Goal: Task Accomplishment & Management: Manage account settings

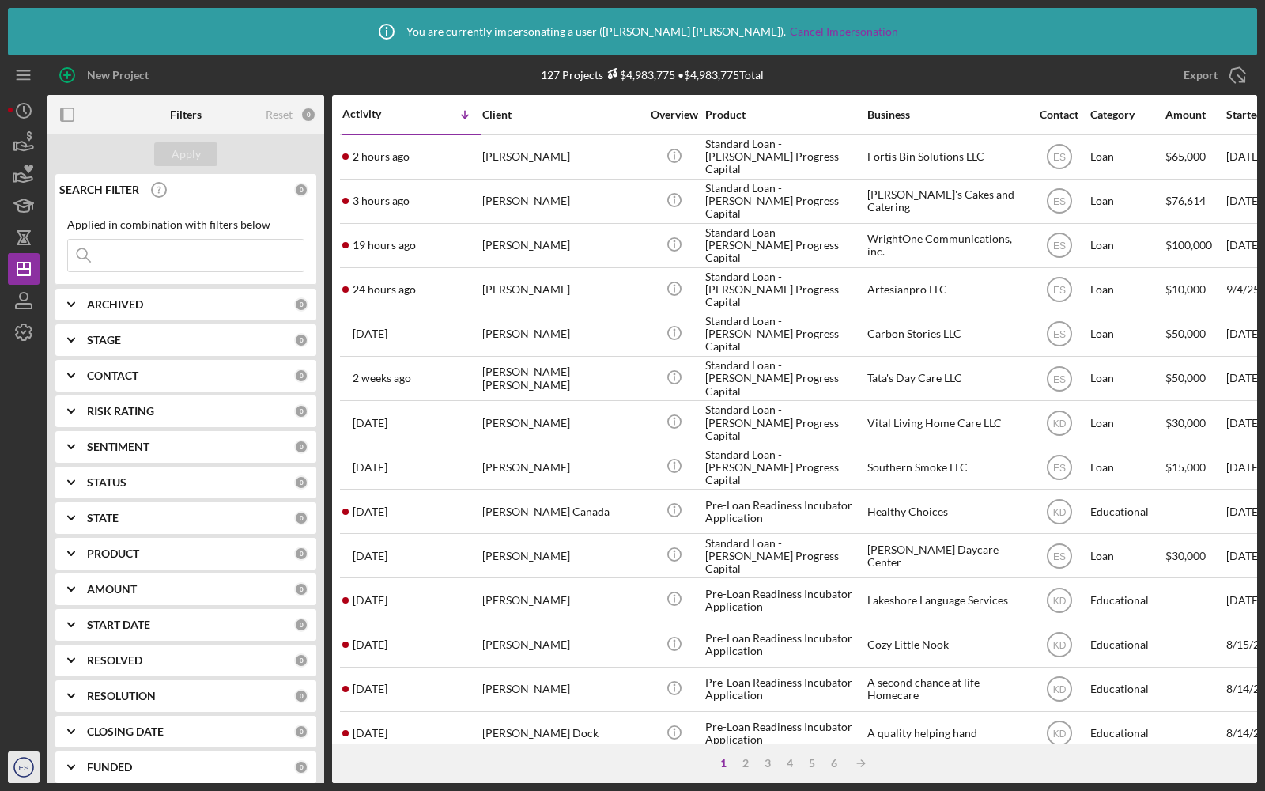
click at [10, 756] on icon "ES" at bounding box center [24, 767] width 32 height 40
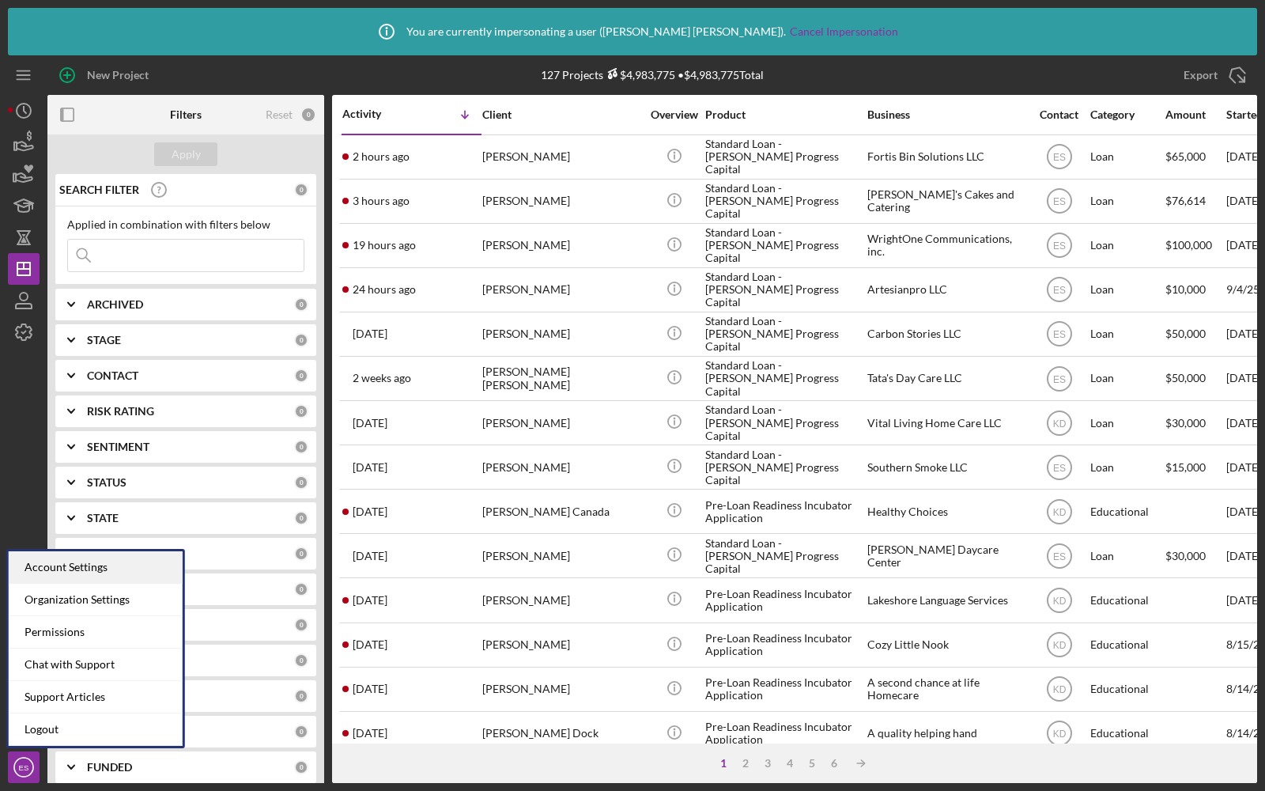
click at [52, 579] on div "Account Settings" at bounding box center [96, 567] width 174 height 32
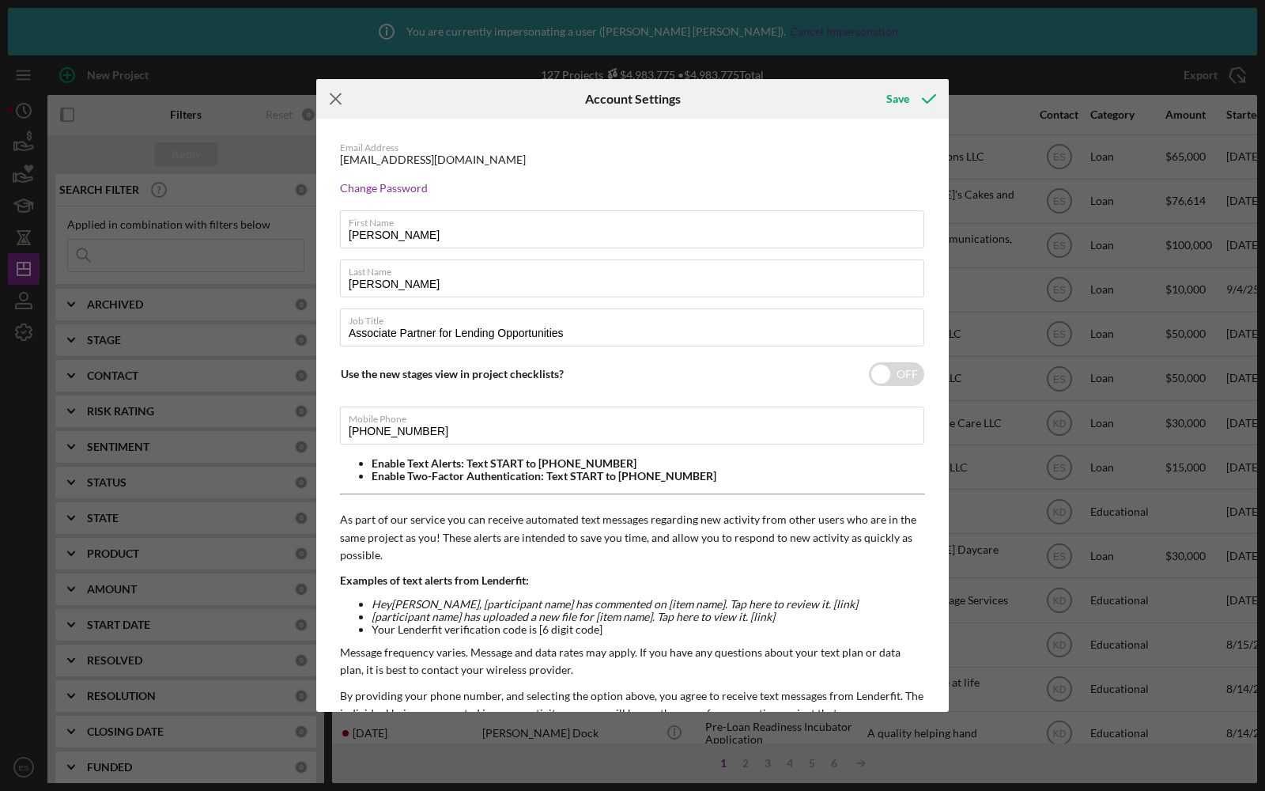
click at [325, 104] on icon "Icon/Menu Close" at bounding box center [336, 99] width 40 height 40
